Goal: Task Accomplishment & Management: Complete application form

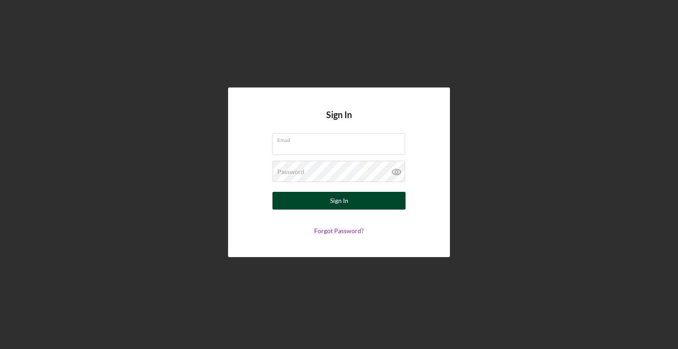
type input "[PERSON_NAME][EMAIL_ADDRESS][DOMAIN_NAME]"
click at [341, 201] on div "Sign In" at bounding box center [339, 201] width 18 height 18
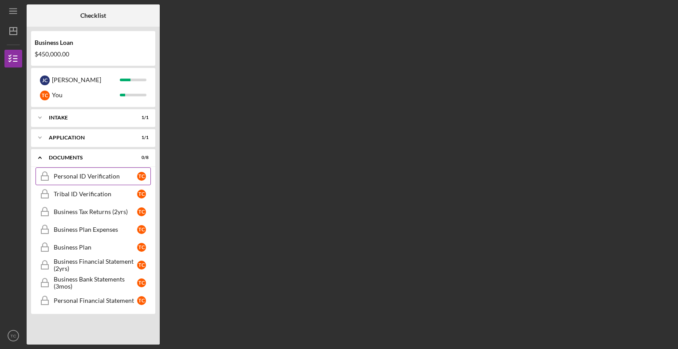
click at [88, 181] on link "Personal ID Verification Personal ID Verification T C" at bounding box center [93, 176] width 115 height 18
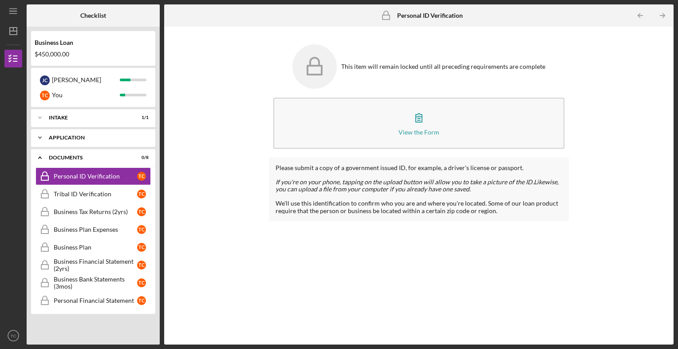
click at [71, 137] on div "Application" at bounding box center [96, 137] width 95 height 5
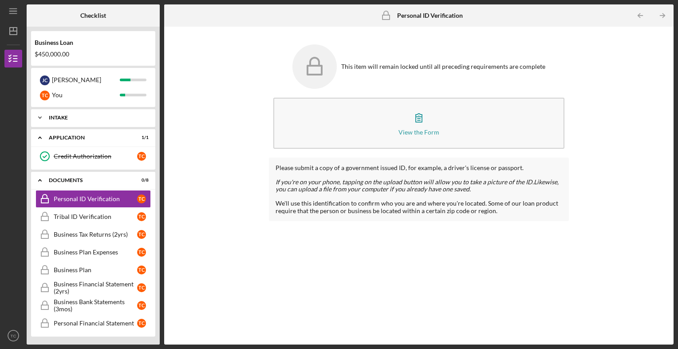
click at [66, 118] on div "Intake" at bounding box center [96, 117] width 95 height 5
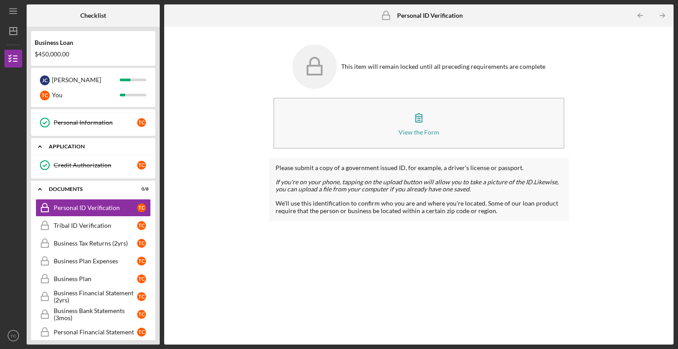
scroll to position [21, 0]
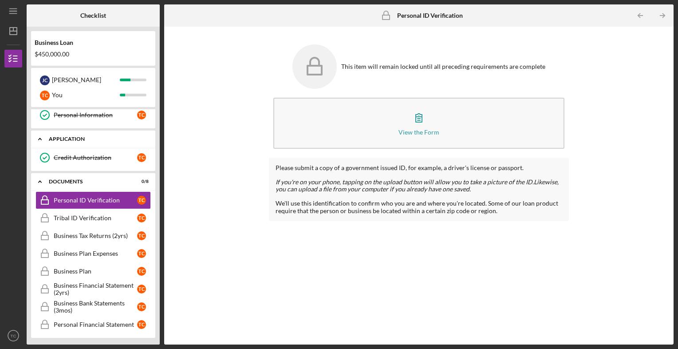
click at [39, 141] on icon "Icon/Expander" at bounding box center [40, 139] width 18 height 18
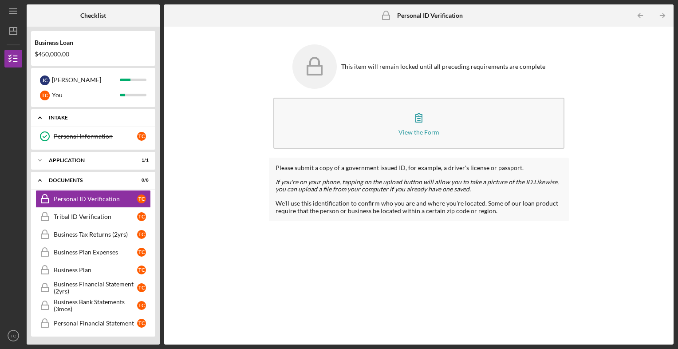
click at [39, 118] on icon "Icon/Expander" at bounding box center [40, 118] width 18 height 18
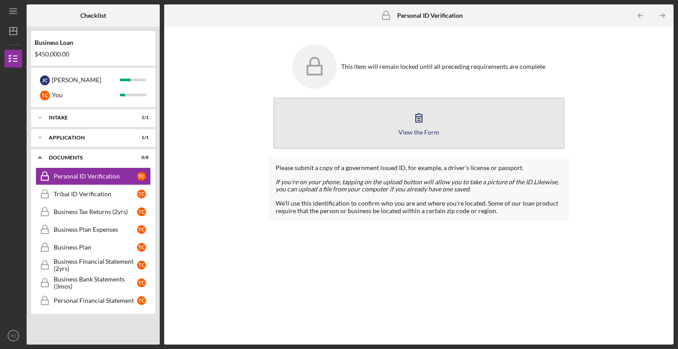
click at [422, 133] on div "View the Form" at bounding box center [419, 132] width 41 height 7
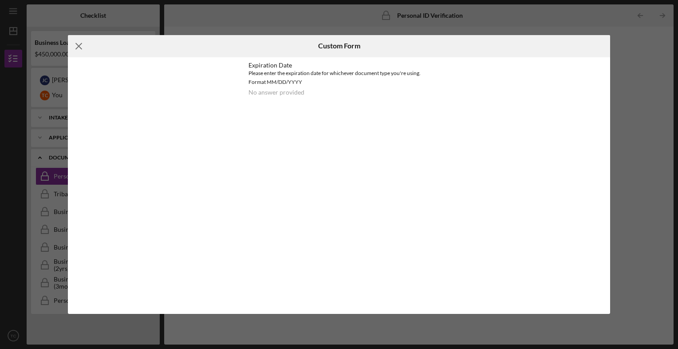
click at [81, 45] on icon "Icon/Menu Close" at bounding box center [79, 46] width 22 height 22
